Goal: Transaction & Acquisition: Obtain resource

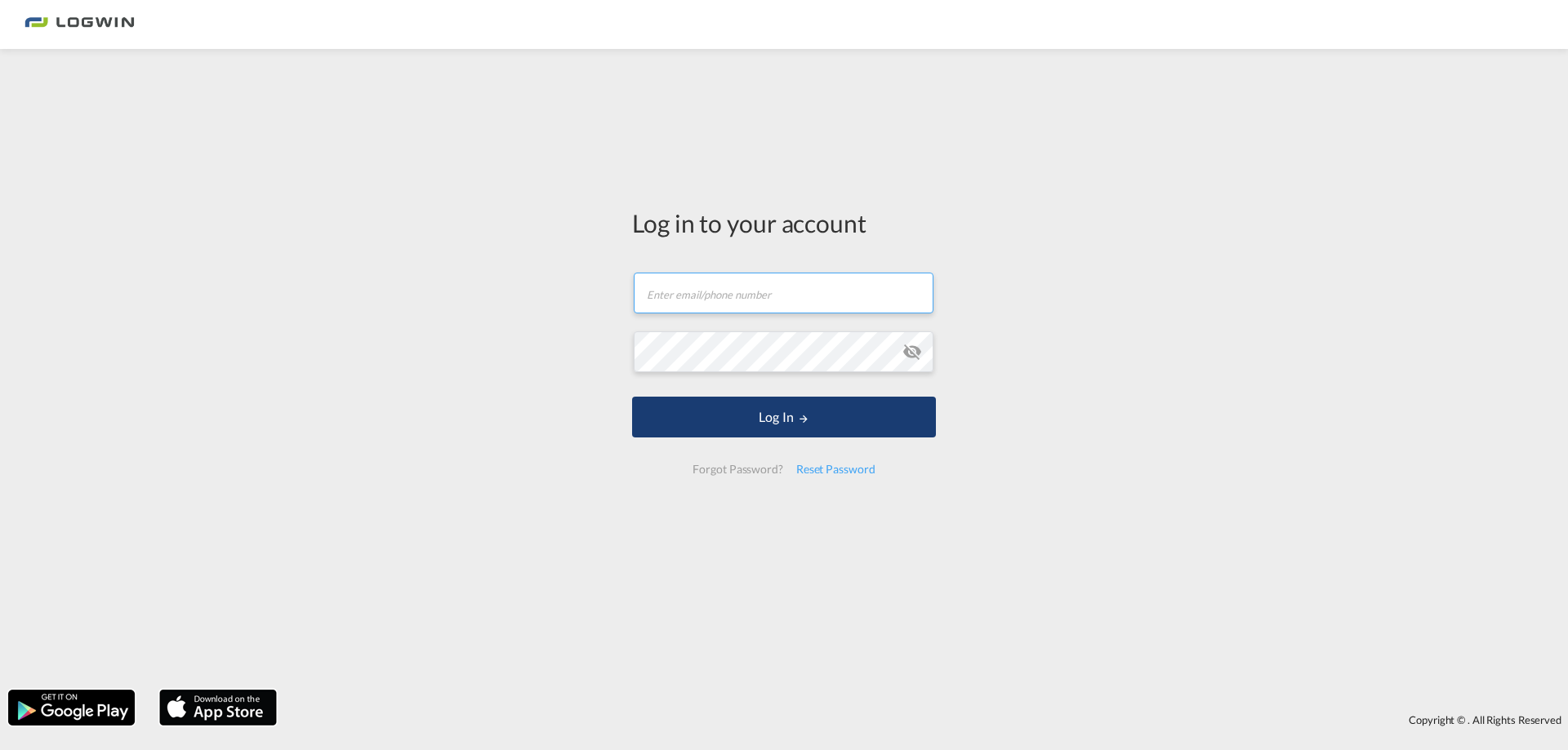
type input "[PERSON_NAME][EMAIL_ADDRESS][DOMAIN_NAME]"
click at [782, 404] on button "Log In" at bounding box center [784, 417] width 303 height 41
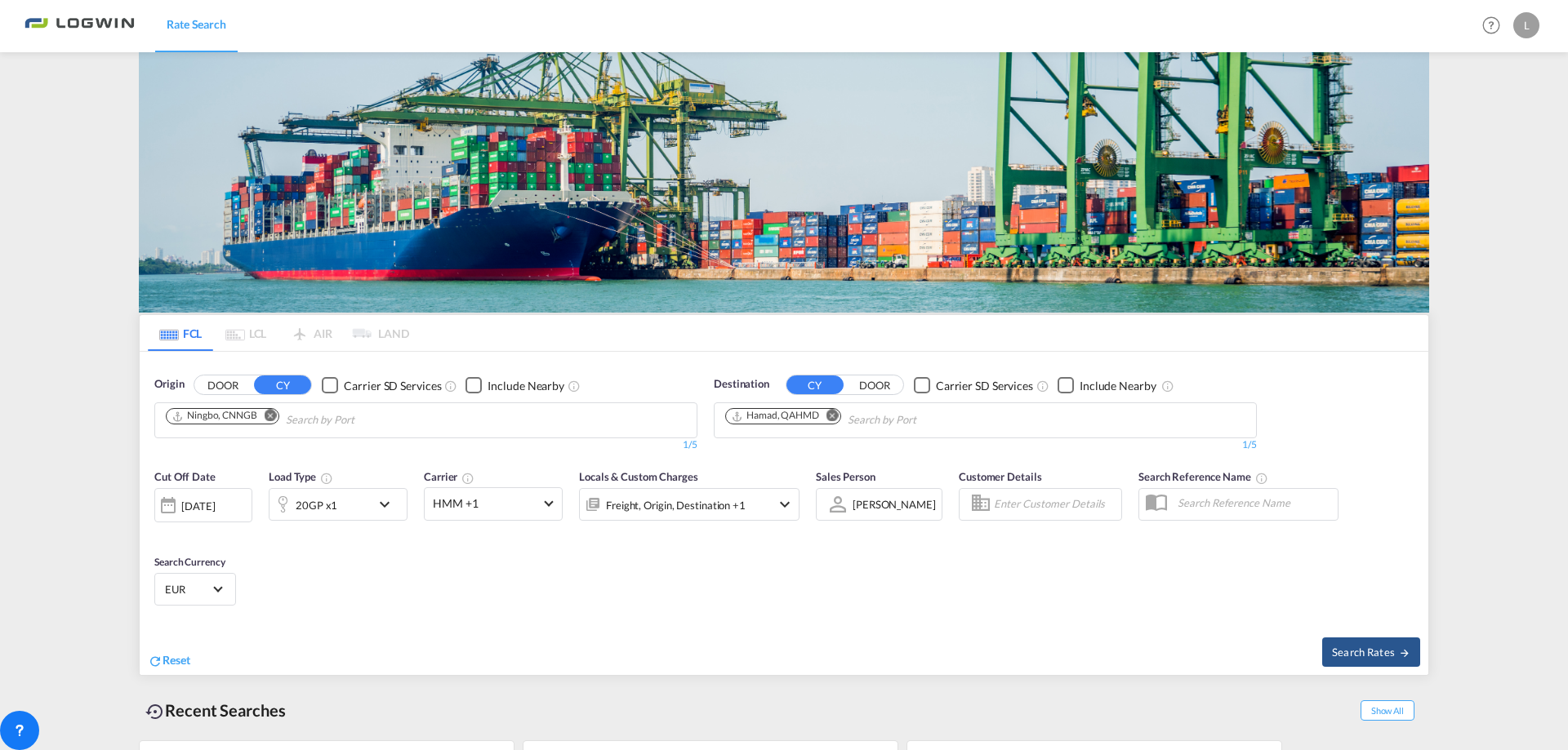
click at [273, 410] on md-icon "Remove" at bounding box center [270, 416] width 12 height 12
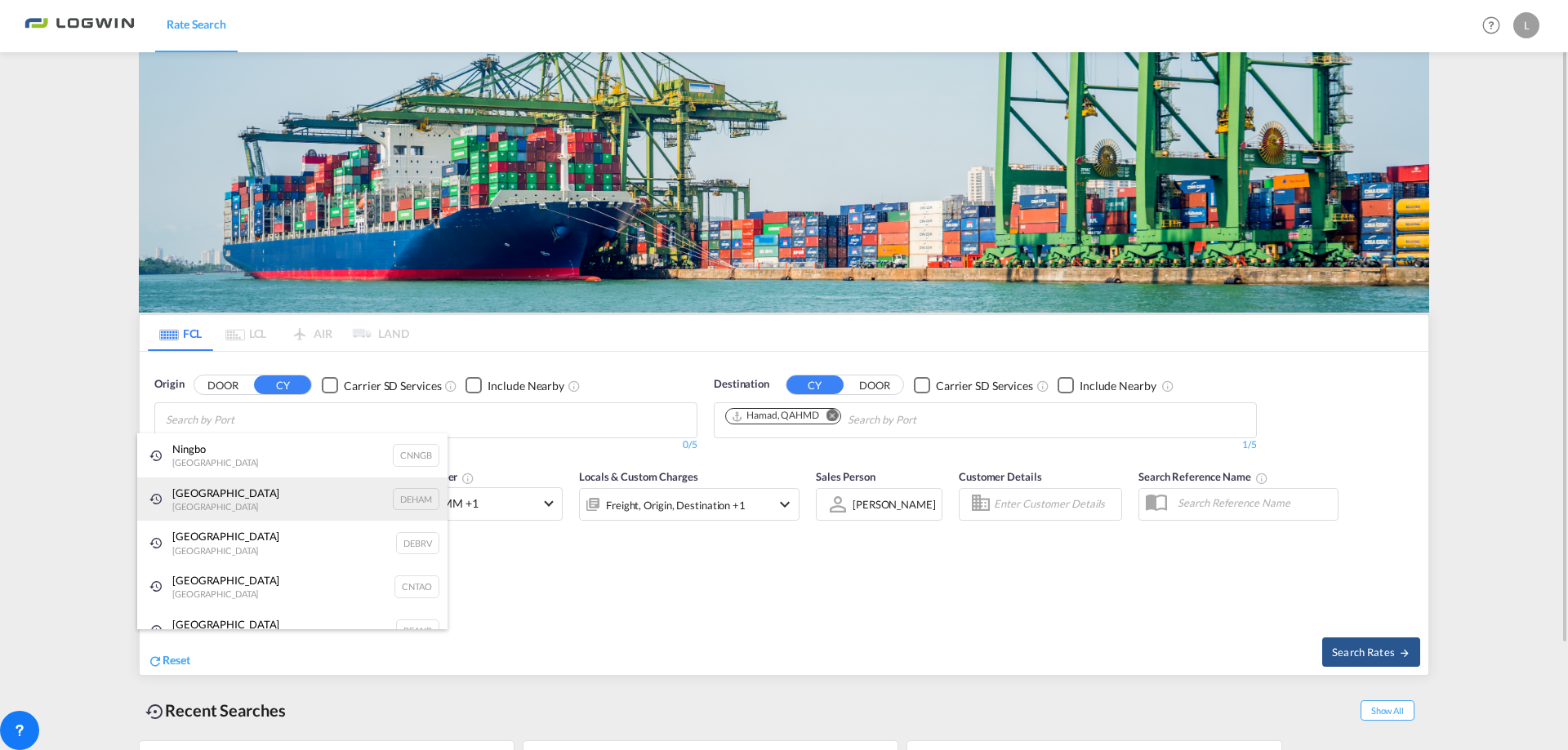
click at [225, 495] on div "[GEOGRAPHIC_DATA] [GEOGRAPHIC_DATA] DEHAM" at bounding box center [292, 500] width 311 height 44
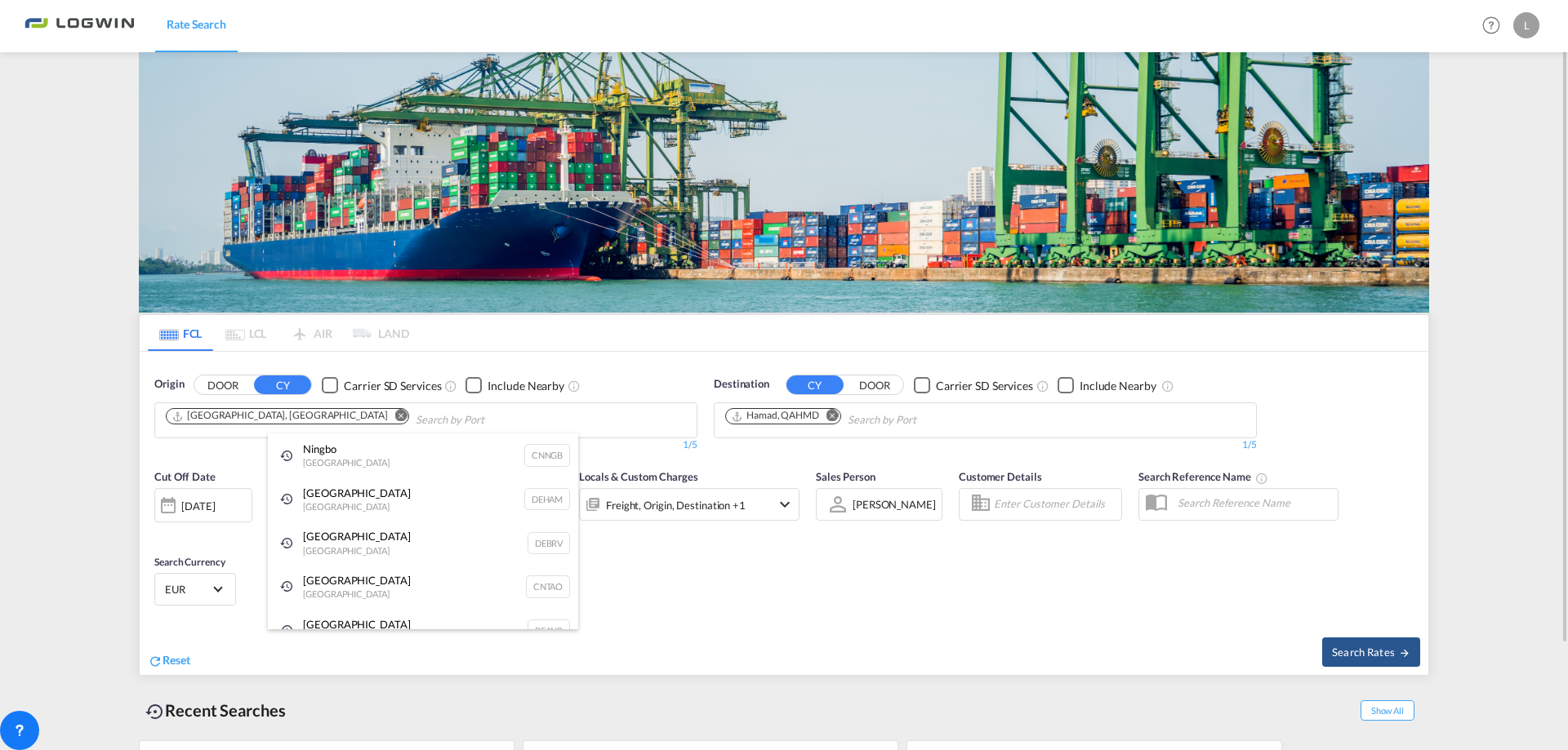
drag, startPoint x: 355, startPoint y: 534, endPoint x: 383, endPoint y: 437, distance: 101.0
click at [354, 533] on div "[GEOGRAPHIC_DATA] [GEOGRAPHIC_DATA] DEBRV" at bounding box center [423, 543] width 311 height 44
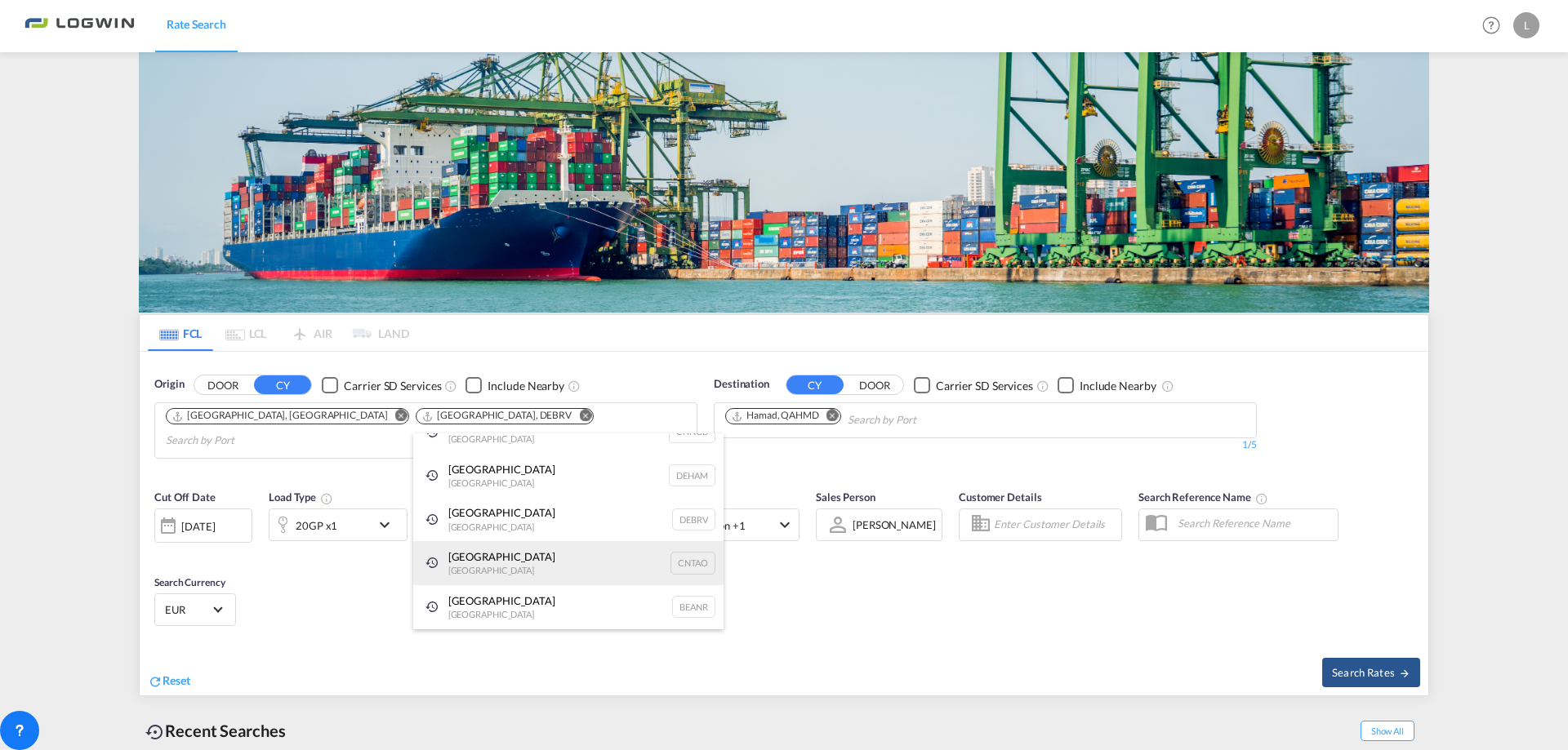
scroll to position [25, 0]
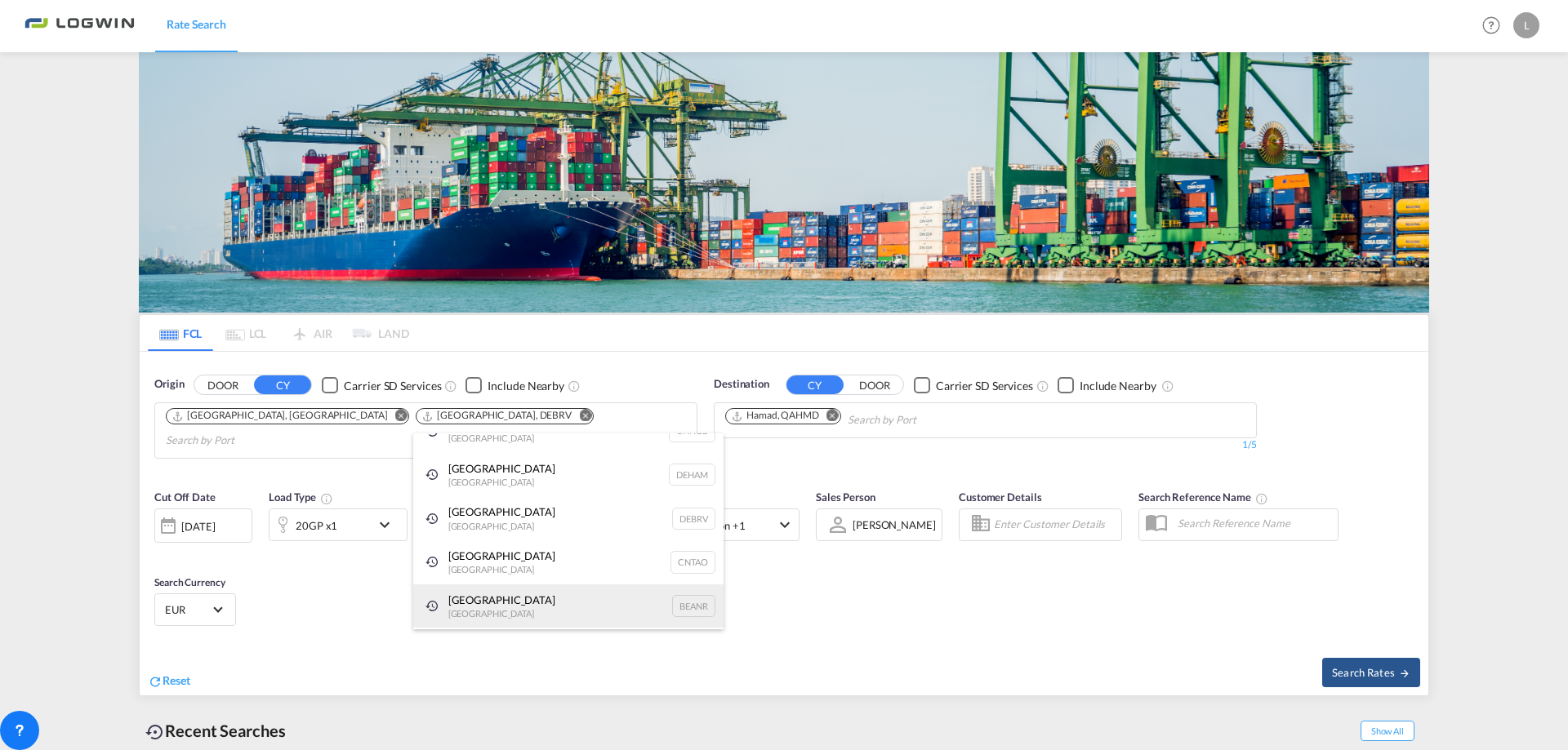
click at [548, 607] on div "Antwerp [GEOGRAPHIC_DATA] BEANR" at bounding box center [568, 607] width 311 height 44
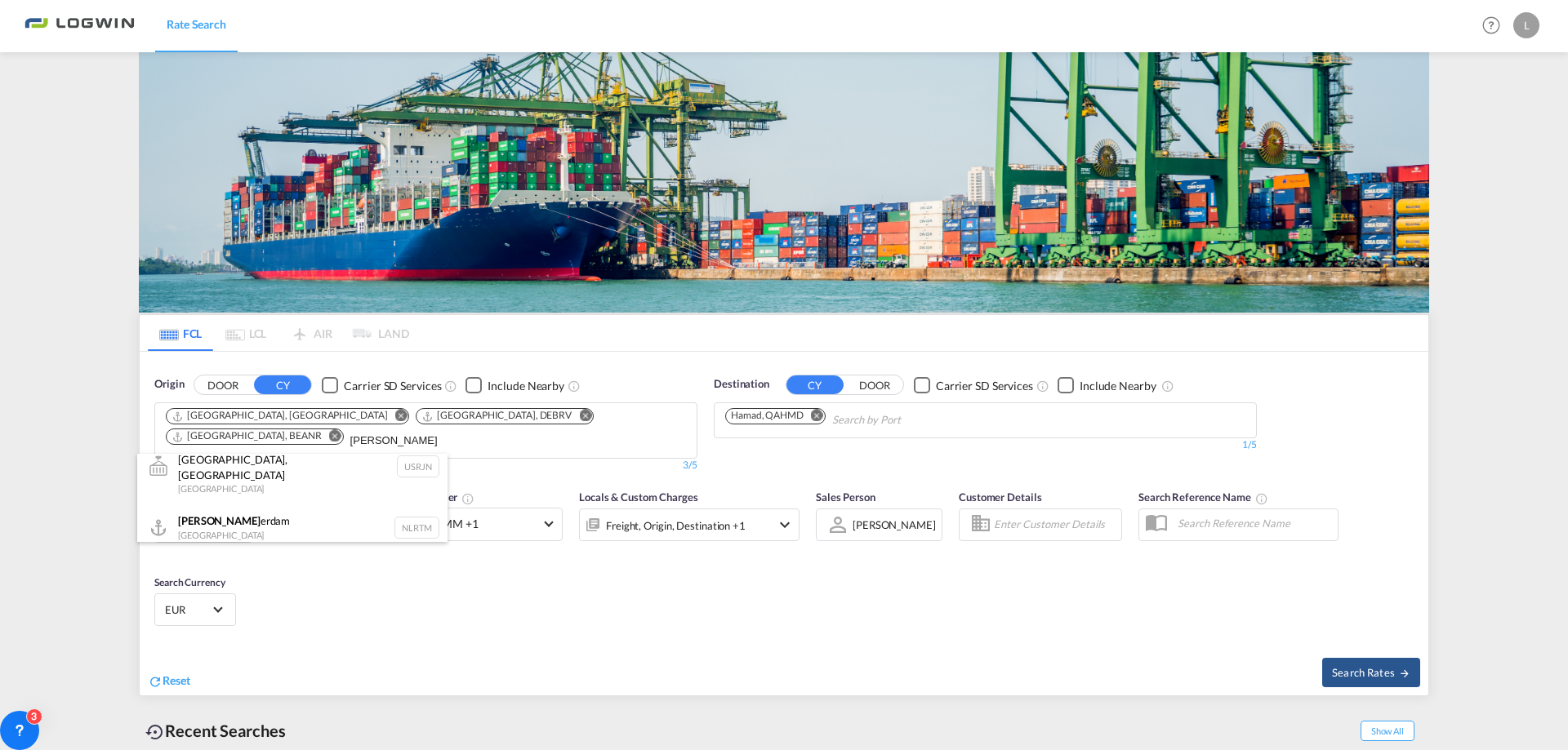
scroll to position [10, 0]
type input "[PERSON_NAME]"
click at [285, 522] on div "[PERSON_NAME] erdam [GEOGRAPHIC_DATA] NLRTM" at bounding box center [292, 543] width 311 height 49
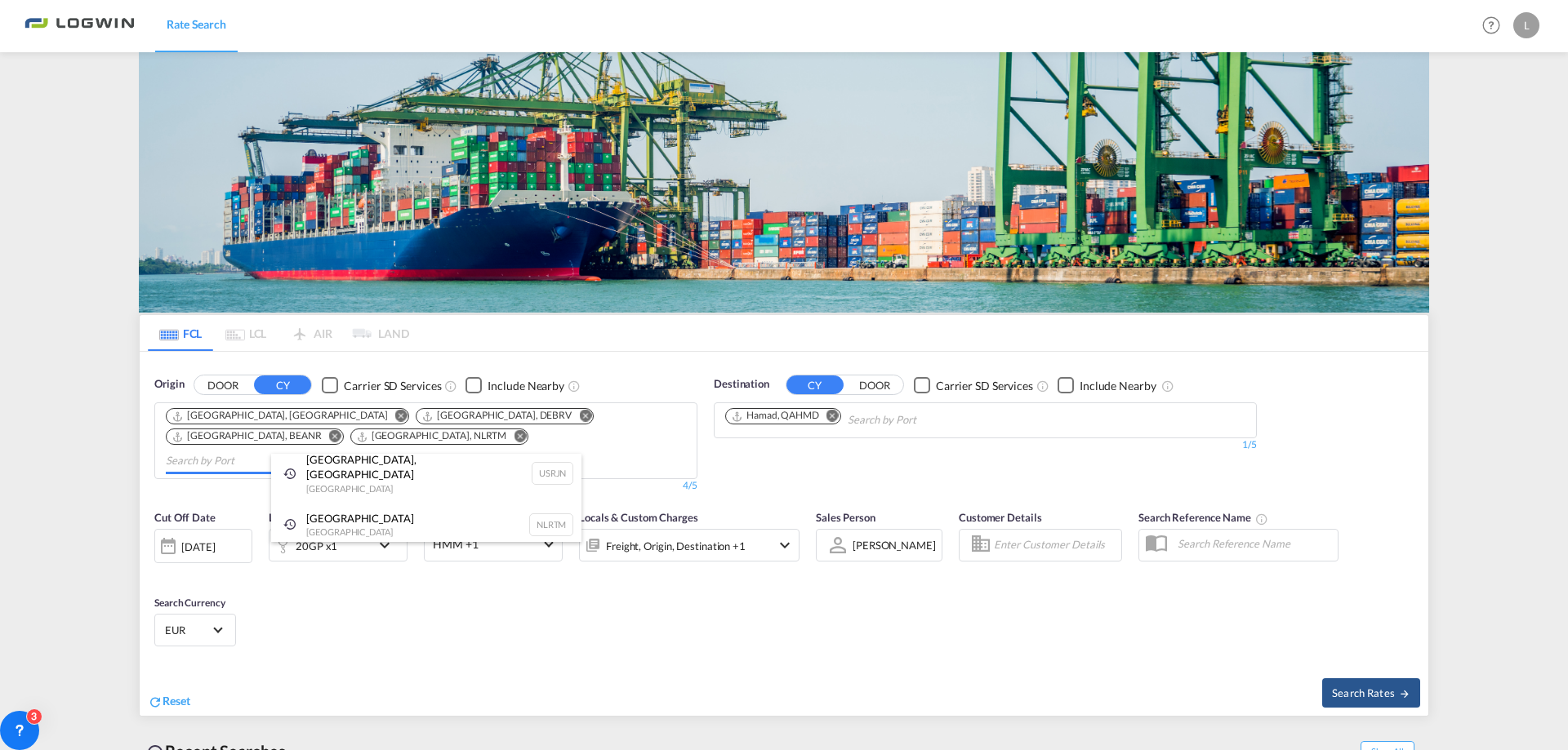
scroll to position [0, 0]
click at [838, 420] on button "Remove" at bounding box center [828, 417] width 25 height 16
click at [837, 420] on body "Rate Search Rate Search Help Resources Product Release L My Profile Logout FCL …" at bounding box center [784, 375] width 1568 height 750
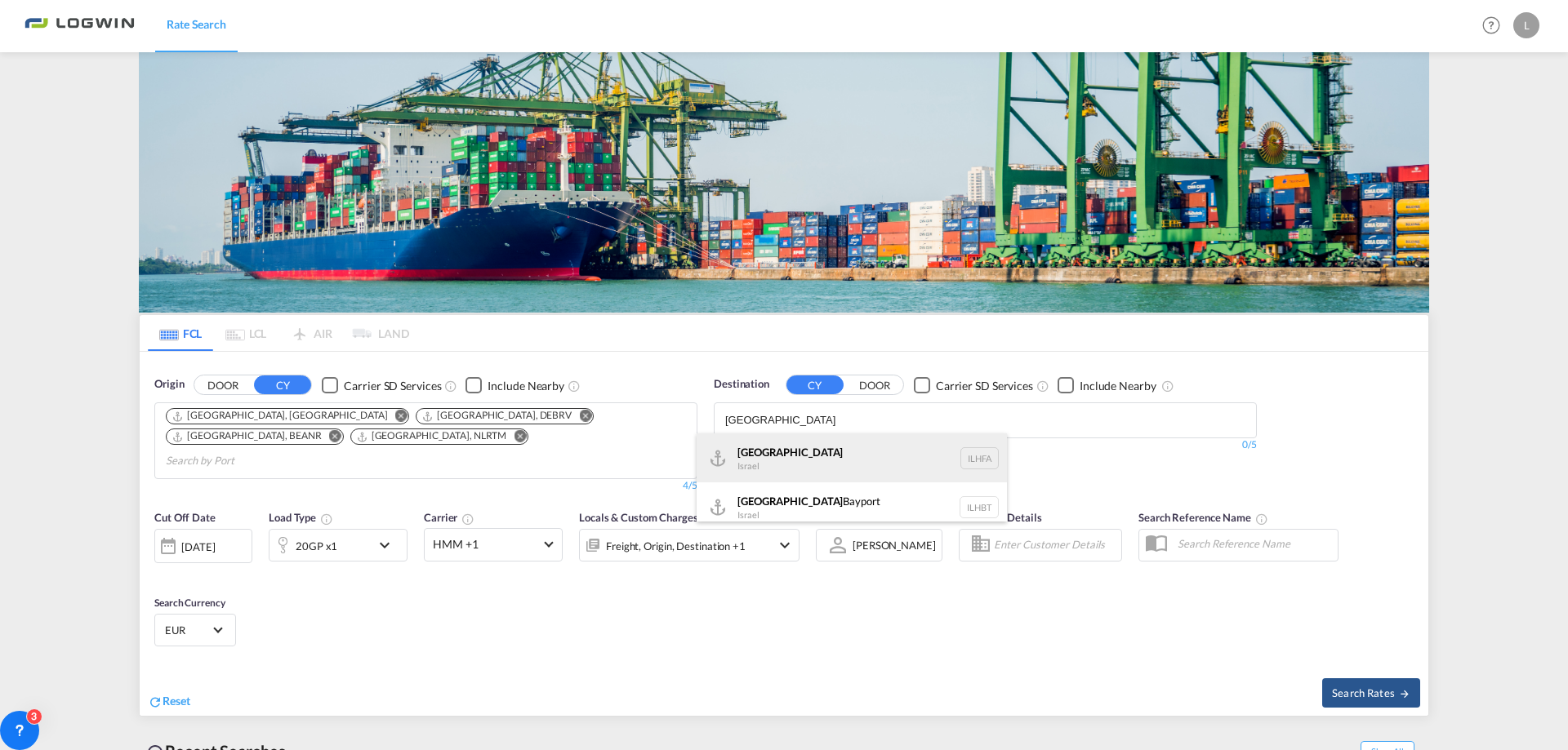
type input "[GEOGRAPHIC_DATA]"
click at [821, 472] on div "Haifa [GEOGRAPHIC_DATA] ILHFA" at bounding box center [852, 459] width 311 height 49
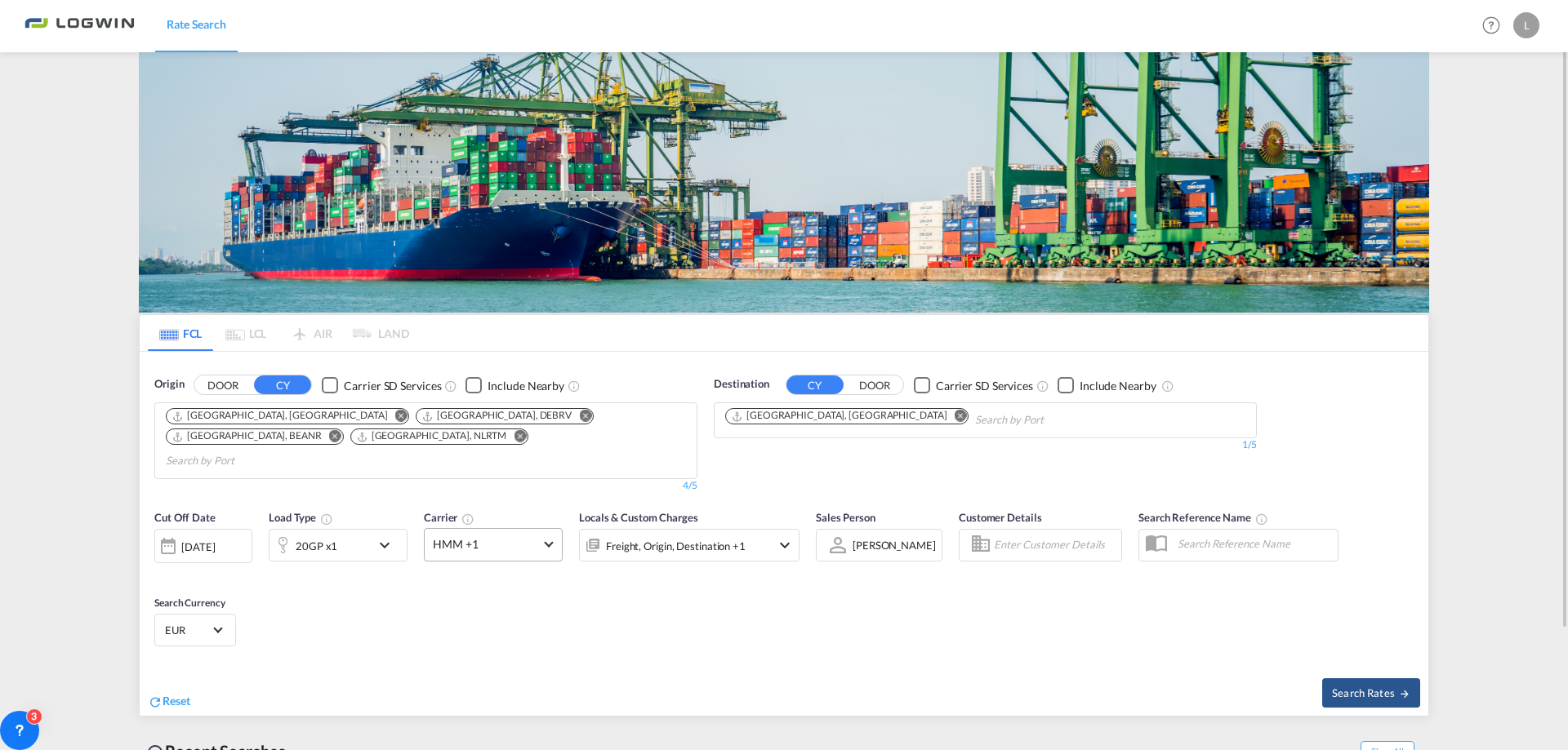
click at [522, 536] on span "HMM +1" at bounding box center [486, 544] width 106 height 16
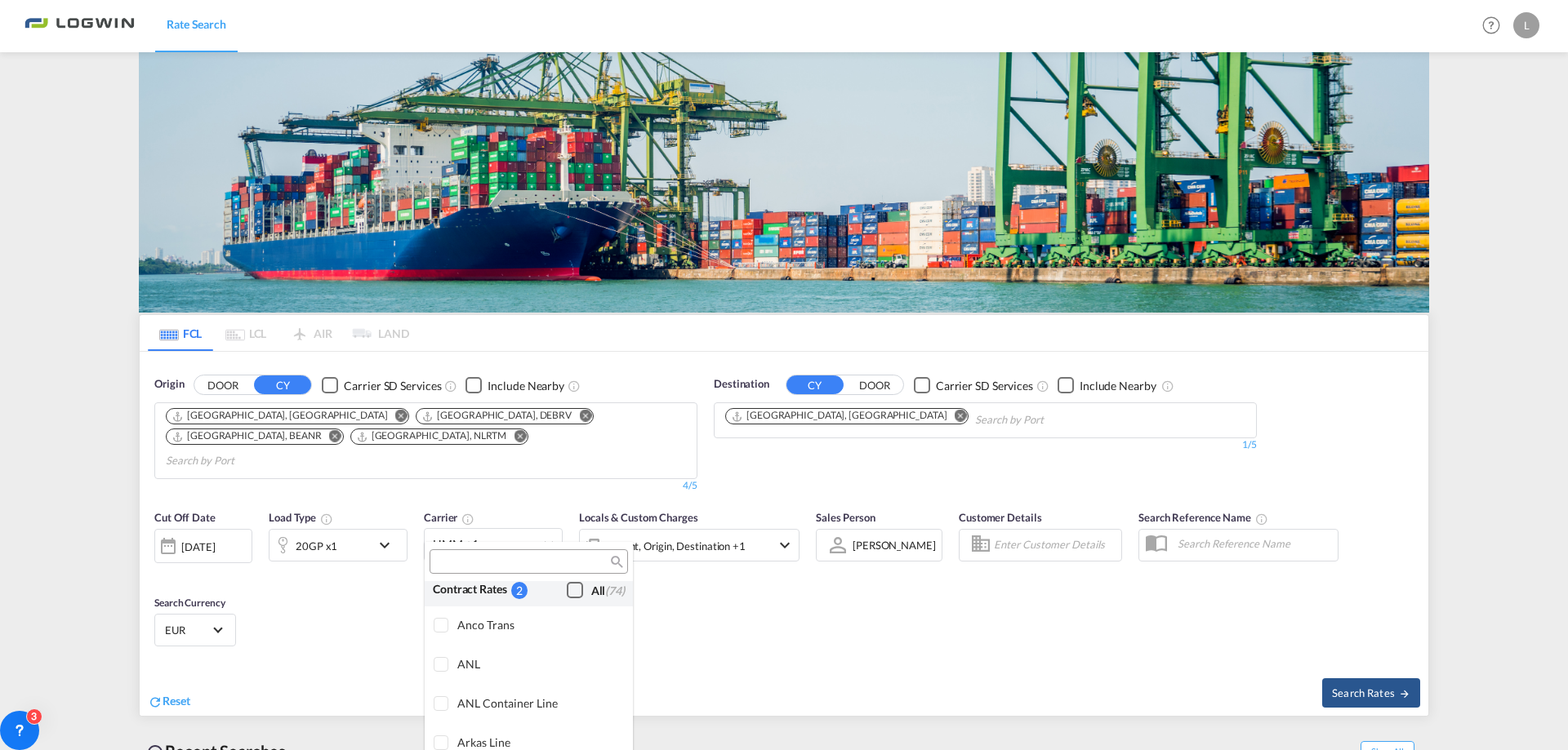
click at [567, 595] on div "Checkbox No Ink" at bounding box center [575, 590] width 16 height 16
click at [1365, 675] on md-backdrop at bounding box center [784, 375] width 1568 height 750
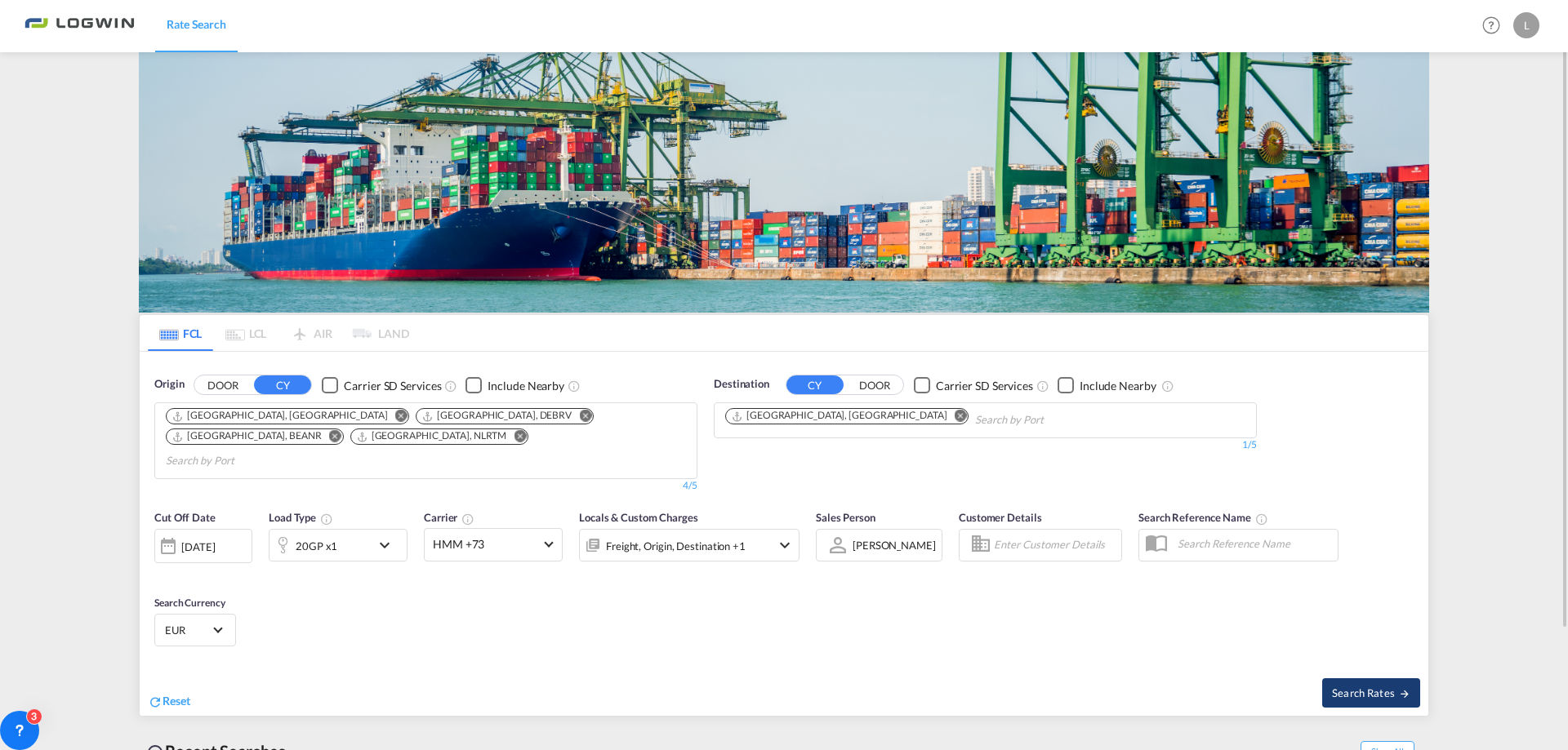
click at [1399, 687] on button "Search Rates" at bounding box center [1371, 693] width 98 height 29
type input "DEHAM,DEBRV,BEANR,NLRTM to ILHFA / [DATE]"
